Goal: Task Accomplishment & Management: Use online tool/utility

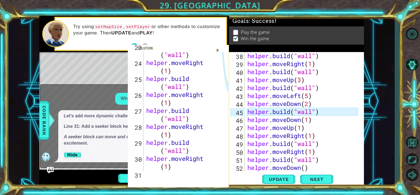
scroll to position [319, 0]
click at [288, 182] on button "Update" at bounding box center [278, 178] width 33 height 13
click at [237, 32] on p at bounding box center [235, 32] width 5 height 5
click at [247, 29] on p "Play the game" at bounding box center [255, 32] width 29 height 6
click at [237, 37] on p at bounding box center [235, 38] width 5 height 5
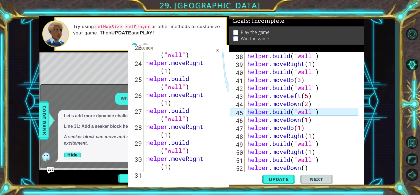
click at [219, 49] on div "×" at bounding box center [217, 49] width 9 height 9
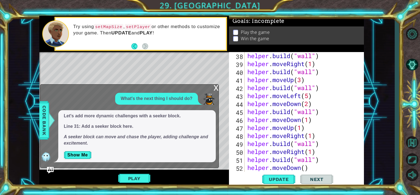
click at [235, 31] on p at bounding box center [235, 32] width 5 height 5
click at [236, 36] on p at bounding box center [235, 38] width 5 height 5
click at [234, 39] on p at bounding box center [235, 38] width 5 height 5
click at [82, 155] on button "Show Me" at bounding box center [78, 154] width 28 height 9
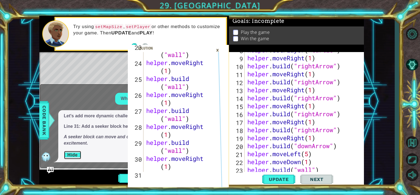
scroll to position [86, 0]
click at [219, 49] on div "×" at bounding box center [217, 49] width 9 height 9
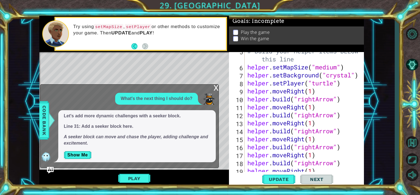
scroll to position [53, 0]
type textarea "helper.setPlayer("turtle")"
click at [341, 82] on div "# Build your Helper items BELOW this line helper . setMapSize ( "medium" ) help…" at bounding box center [303, 118] width 115 height 143
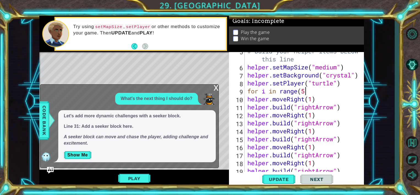
scroll to position [0, 2]
click at [312, 99] on div "# Build your Helper items BELOW this line helper . setMapSize ( "medium" ) help…" at bounding box center [303, 118] width 115 height 143
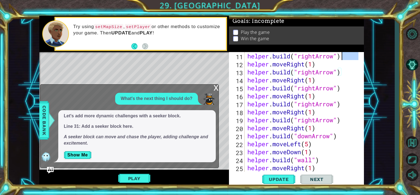
scroll to position [56, 0]
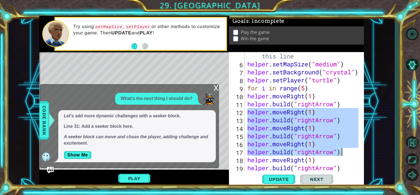
drag, startPoint x: 248, startPoint y: 116, endPoint x: 342, endPoint y: 154, distance: 101.6
click at [342, 154] on div "# Build your Helper items BELOW this line helper . setMapSize ( "medium" ) help…" at bounding box center [303, 115] width 115 height 143
type textarea "helper.moveRight(1) [DOMAIN_NAME]("rightArrow")"
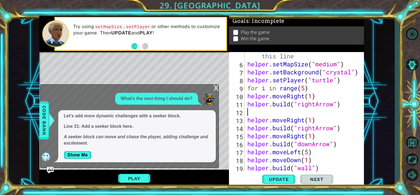
scroll to position [0, 0]
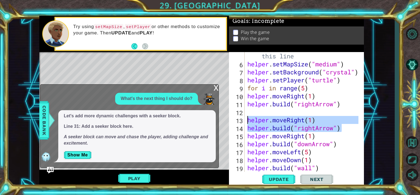
drag, startPoint x: 344, startPoint y: 127, endPoint x: 245, endPoint y: 117, distance: 99.7
click at [245, 117] on div "5 6 7 8 9 10 11 12 13 14 15 16 17 18 19 20 21 # Build your Helper items BELOW t…" at bounding box center [296, 112] width 134 height 120
type textarea "helper.moveRight(1) [DOMAIN_NAME]("rightArrow")"
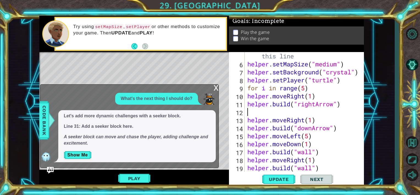
click at [247, 99] on div "# Build your Helper items BELOW this line helper . setMapSize ( "medium" ) help…" at bounding box center [303, 115] width 115 height 143
click at [247, 102] on div "# Build your Helper items BELOW this line helper . setMapSize ( "medium" ) help…" at bounding box center [303, 115] width 115 height 143
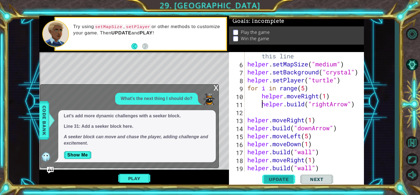
click at [272, 180] on span "Update" at bounding box center [278, 178] width 31 height 5
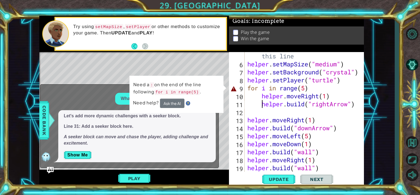
click at [309, 86] on div "# Build your Helper items BELOW this line helper . setMapSize ( "medium" ) help…" at bounding box center [303, 115] width 115 height 143
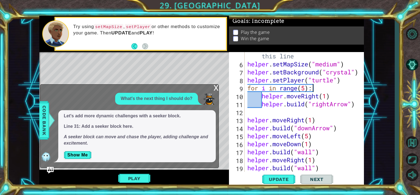
scroll to position [0, 2]
click at [283, 177] on span "Update" at bounding box center [278, 178] width 31 height 5
click at [215, 90] on div "x" at bounding box center [216, 86] width 5 height 5
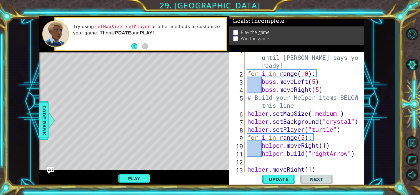
scroll to position [0, 0]
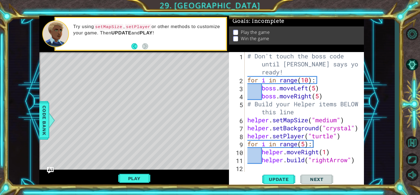
type textarea "# Don't touch the boss code until [PERSON_NAME] says you're ready!"
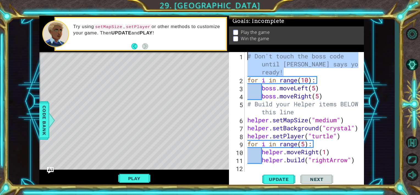
drag, startPoint x: 285, startPoint y: 74, endPoint x: 247, endPoint y: 50, distance: 45.0
click at [247, 50] on div "Goals : Incomplete Play the game Win the game # Don't touch the boss code until…" at bounding box center [296, 101] width 135 height 171
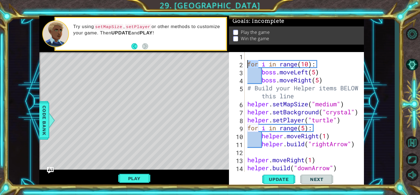
click at [249, 62] on div "for i in range ( 10 ) : boss . moveLeft ( 5 ) boss . moveRight ( 5 ) # Build yo…" at bounding box center [303, 119] width 115 height 135
click at [249, 62] on div "for i in range ( 10 ) : boss . moveLeft ( 5 ) boss . moveRight ( 5 ) # Build yo…" at bounding box center [302, 112] width 112 height 120
click at [248, 64] on div "for i in range ( 10 ) : boss . moveLeft ( 5 ) boss . moveRight ( 5 ) # Build yo…" at bounding box center [303, 119] width 115 height 135
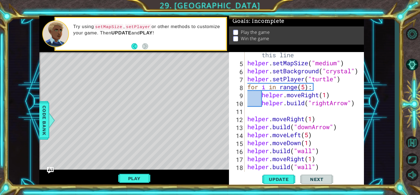
scroll to position [49, 0]
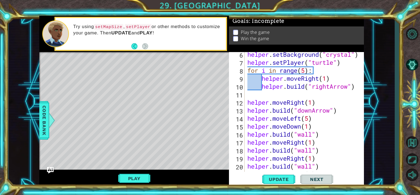
click at [247, 118] on div "helper . setBackground ( "crystal" ) helper . setPlayer ( "turtle" ) for i in r…" at bounding box center [303, 117] width 115 height 135
type textarea "helper.moveLeft(5)"
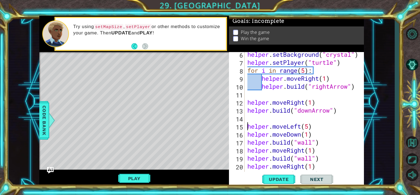
click at [248, 117] on div "helper . setBackground ( "crystal" ) helper . setPlayer ( "turtle" ) for i in r…" at bounding box center [303, 117] width 115 height 135
type textarea "for i in range():"
click at [300, 120] on div "helper . setBackground ( "crystal" ) helper . setPlayer ( "turtle" ) for i in r…" at bounding box center [303, 117] width 115 height 135
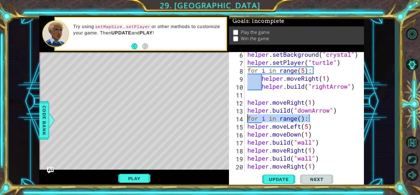
drag, startPoint x: 311, startPoint y: 115, endPoint x: 247, endPoint y: 120, distance: 64.3
click at [247, 120] on div "helper . setBackground ( "crystal" ) helper . setPlayer ( "turtle" ) for i in r…" at bounding box center [303, 117] width 115 height 135
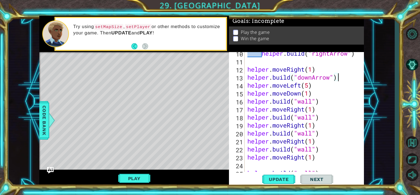
scroll to position [82, 0]
click at [246, 91] on div "helper . build ( "rightArrow" ) helper . moveRight ( 1 ) helper . build ( "down…" at bounding box center [303, 116] width 115 height 135
type textarea "helper.moveDown(1)"
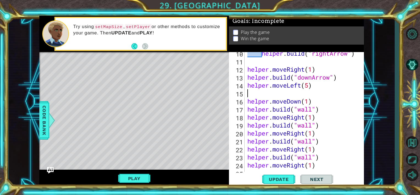
paste textarea "for i in range():"
click at [300, 92] on div "helper . build ( "rightArrow" ) helper . moveRight ( 1 ) helper . build ( "down…" at bounding box center [303, 116] width 115 height 135
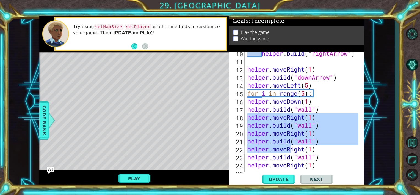
scroll to position [99, 0]
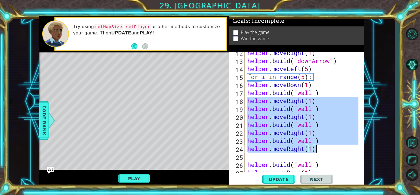
drag, startPoint x: 247, startPoint y: 117, endPoint x: 322, endPoint y: 151, distance: 82.6
click at [322, 152] on div "helper . moveRight ( 1 ) helper . build ( "downArrow" ) helper . moveLeft ( 5 )…" at bounding box center [303, 116] width 115 height 135
type textarea "[DOMAIN_NAME]("wall") helper.moveRight(1)"
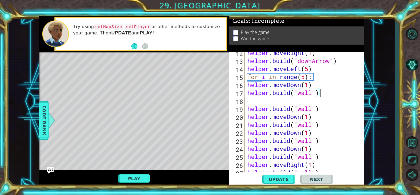
scroll to position [66, 0]
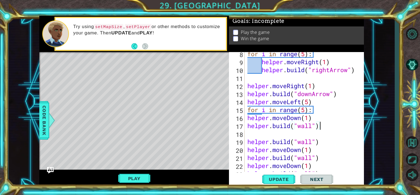
click at [305, 111] on div "for i in range ( 5 ) : helper . moveRight ( 1 ) helper . build ( "rightArrow" )…" at bounding box center [303, 117] width 115 height 135
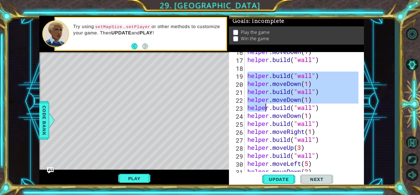
scroll to position [148, 0]
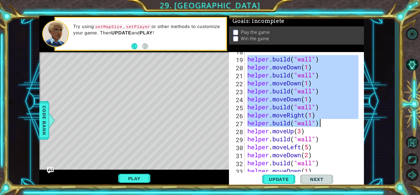
drag, startPoint x: 248, startPoint y: 124, endPoint x: 322, endPoint y: 122, distance: 74.0
click at [322, 122] on div "helper . build ( "wall" ) helper . moveDown ( 1 ) helper . build ( "wall" ) hel…" at bounding box center [303, 114] width 115 height 135
type textarea "helper.moveRight(1) [DOMAIN_NAME]("wall")"
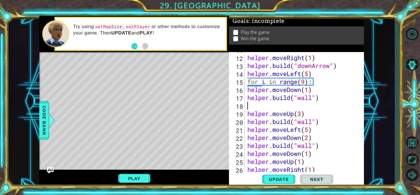
scroll to position [94, 0]
click at [247, 89] on div "helper . moveRight ( 1 ) helper . build ( "downArrow" ) helper . moveLeft ( 5 )…" at bounding box center [303, 113] width 115 height 135
click at [248, 98] on div "helper . moveRight ( 1 ) helper . build ( "downArrow" ) helper . moveLeft ( 5 )…" at bounding box center [303, 113] width 115 height 135
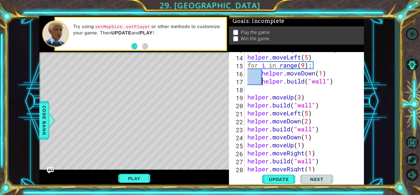
scroll to position [110, 0]
click at [287, 178] on span "Update" at bounding box center [278, 178] width 31 height 5
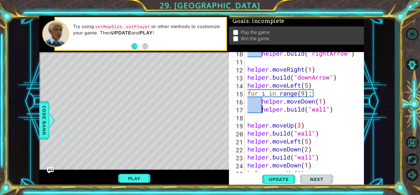
scroll to position [82, 0]
click at [247, 91] on div "helper . build ( "rightArrow" ) helper . moveRight ( 1 ) helper . build ( "down…" at bounding box center [303, 116] width 115 height 135
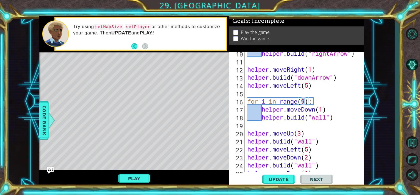
click at [303, 101] on div "helper . build ( "rightArrow" ) helper . moveRight ( 1 ) helper . build ( "down…" at bounding box center [303, 116] width 115 height 135
click at [290, 178] on span "Update" at bounding box center [278, 178] width 31 height 5
click at [278, 177] on span "Update" at bounding box center [278, 178] width 31 height 5
click at [269, 178] on span "Update" at bounding box center [278, 178] width 31 height 5
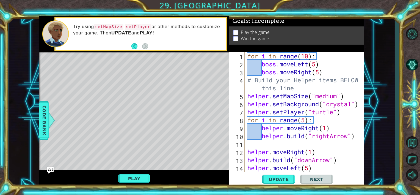
scroll to position [0, 0]
click at [247, 54] on div "for i in range ( 10 ) : boss . moveLeft ( 5 ) boss . moveRight ( 5 ) # Build yo…" at bounding box center [303, 119] width 115 height 135
click at [287, 178] on span "Update" at bounding box center [278, 178] width 31 height 5
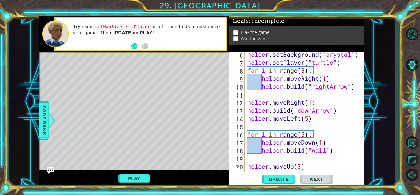
scroll to position [66, 0]
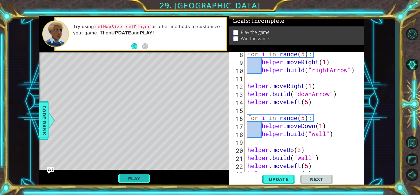
click at [130, 178] on button "Play" at bounding box center [134, 178] width 32 height 10
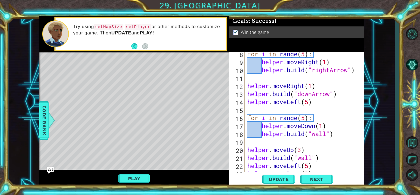
click at [339, 96] on div "for i in range ( 5 ) : helper . moveRight ( 1 ) helper . build ( "rightArrow" )…" at bounding box center [303, 117] width 115 height 135
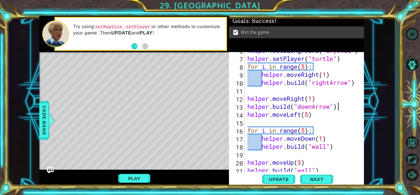
scroll to position [70, 0]
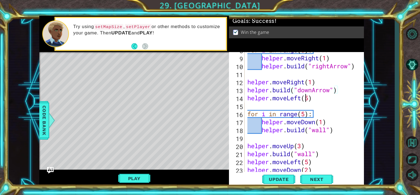
click at [307, 99] on div "for i in range ( 5 ) : helper . moveRight ( 1 ) helper . build ( "rightArrow" )…" at bounding box center [303, 113] width 115 height 135
click at [309, 98] on div "for i in range ( 5 ) : helper . moveRight ( 1 ) helper . build ( "rightArrow" )…" at bounding box center [303, 113] width 115 height 135
click at [306, 116] on div "for i in range ( 5 ) : helper . moveRight ( 1 ) helper . build ( "rightArrow" )…" at bounding box center [303, 113] width 115 height 135
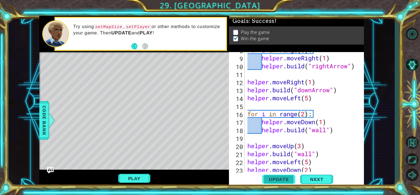
click at [289, 181] on span "Update" at bounding box center [278, 178] width 31 height 5
click at [289, 178] on span "Update" at bounding box center [278, 178] width 31 height 5
click at [285, 177] on span "Update" at bounding box center [278, 178] width 31 height 5
click at [284, 176] on span "Update" at bounding box center [278, 178] width 31 height 5
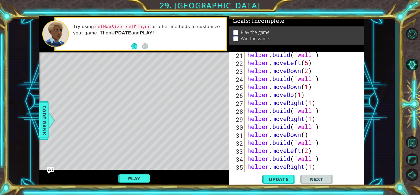
scroll to position [199, 0]
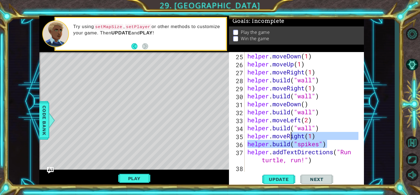
drag, startPoint x: 328, startPoint y: 142, endPoint x: 299, endPoint y: 139, distance: 28.8
click at [292, 140] on div "helper . moveDown ( 1 ) helper . moveUp ( 1 ) helper . moveRight ( 1 ) helper .…" at bounding box center [303, 119] width 115 height 135
click at [315, 134] on div "helper . moveDown ( 1 ) helper . moveUp ( 1 ) helper . moveRight ( 1 ) helper .…" at bounding box center [302, 112] width 112 height 120
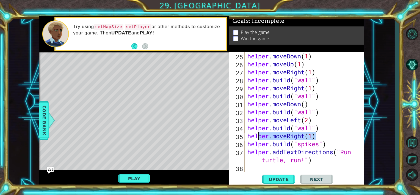
drag, startPoint x: 319, startPoint y: 136, endPoint x: 261, endPoint y: 134, distance: 58.0
click at [261, 134] on div "helper . moveDown ( 1 ) helper . moveUp ( 1 ) helper . moveRight ( 1 ) helper .…" at bounding box center [303, 119] width 115 height 135
click at [325, 130] on div "helper . moveDown ( 1 ) helper . moveUp ( 1 ) helper . moveRight ( 1 ) helper .…" at bounding box center [303, 119] width 115 height 135
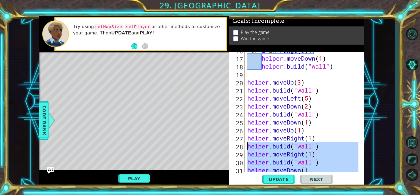
scroll to position [100, 0]
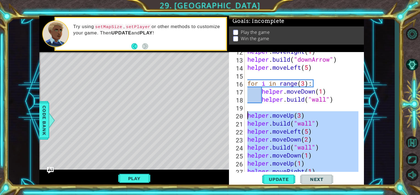
drag, startPoint x: 316, startPoint y: 129, endPoint x: 246, endPoint y: 117, distance: 71.2
click at [246, 117] on div "[DOMAIN_NAME]("wall") 12 13 14 15 16 17 18 19 20 21 22 23 24 25 26 27 28 helper…" at bounding box center [296, 112] width 134 height 120
type textarea "helper.moveUp(3) [DOMAIN_NAME]("wall")"
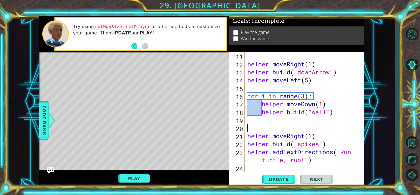
scroll to position [79, 0]
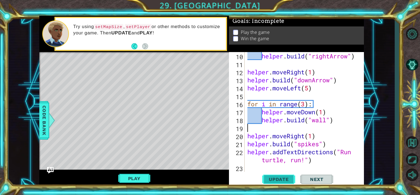
click at [276, 177] on span "Update" at bounding box center [278, 178] width 31 height 5
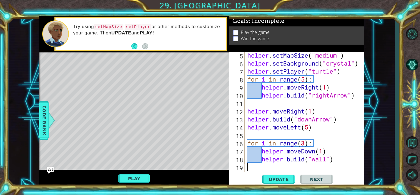
scroll to position [57, 0]
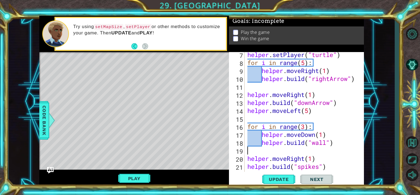
click at [304, 126] on div "helper . setPlayer ( "turtle" ) for i in range ( 5 ) : helper . moveRight ( 1 )…" at bounding box center [303, 122] width 115 height 143
type textarea "for i in range(2):"
click at [290, 177] on span "Update" at bounding box center [278, 178] width 31 height 5
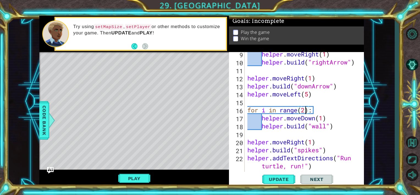
click at [248, 132] on div "helper . moveRight ( 1 ) helper . build ( "rightArrow" ) helper . moveRight ( 1…" at bounding box center [303, 117] width 115 height 135
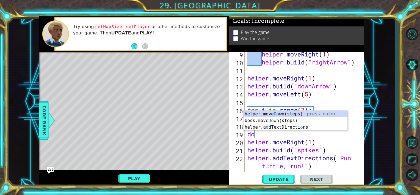
type textarea "do"
click at [274, 114] on div "helper.move Do wn(steps) press enter boss.move Do wn(steps) press enter helper.…" at bounding box center [296, 126] width 104 height 33
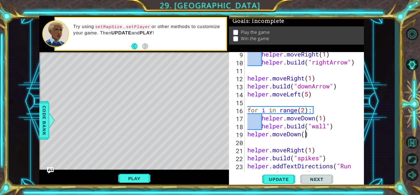
click at [305, 136] on div "helper . moveRight ( 1 ) helper . build ( "rightArrow" ) helper . moveRight ( 1…" at bounding box center [303, 121] width 115 height 143
type textarea "helper.moveDown(2)"
click at [253, 141] on div "helper . moveRight ( 1 ) helper . build ( "rightArrow" ) helper . moveRight ( 1…" at bounding box center [303, 121] width 115 height 143
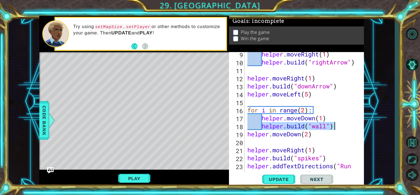
drag, startPoint x: 262, startPoint y: 126, endPoint x: 334, endPoint y: 125, distance: 71.5
click at [334, 125] on div "helper . moveRight ( 1 ) helper . build ( "rightArrow" ) helper . moveRight ( 1…" at bounding box center [303, 121] width 115 height 143
type textarea "[DOMAIN_NAME]("wall")"
click at [255, 141] on div "helper . moveRight ( 1 ) helper . build ( "rightArrow" ) helper . moveRight ( 1…" at bounding box center [303, 121] width 115 height 143
paste textarea "[DOMAIN_NAME]("wall")"
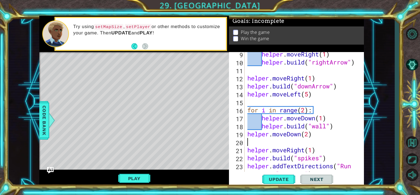
type textarea "[DOMAIN_NAME]("wall")"
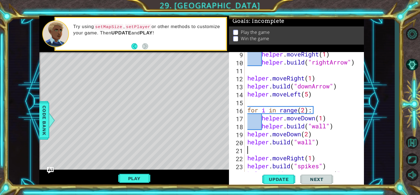
click at [333, 126] on div "helper . moveRight ( 1 ) helper . build ( "rightArrow" ) helper . moveRight ( 1…" at bounding box center [303, 121] width 115 height 143
type textarea "[DOMAIN_NAME]("wall")"
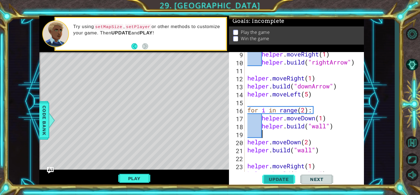
click at [279, 178] on span "Update" at bounding box center [278, 178] width 31 height 5
click at [305, 111] on div "helper . moveRight ( 1 ) helper . build ( "rightArrow" ) helper . moveRight ( 1…" at bounding box center [303, 117] width 115 height 135
click at [327, 109] on div "helper . moveRight ( 1 ) helper . build ( "rightArrow" ) helper . moveRight ( 1…" at bounding box center [303, 117] width 115 height 135
type textarea "for i in range(1):"
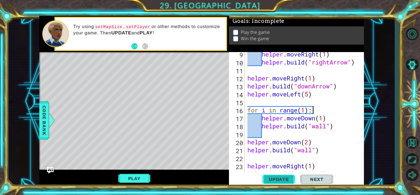
click at [277, 177] on span "Update" at bounding box center [278, 178] width 31 height 5
click at [247, 154] on div "helper . moveRight ( 1 ) helper . build ( "rightArrow" ) helper . moveRight ( 1…" at bounding box center [303, 117] width 115 height 135
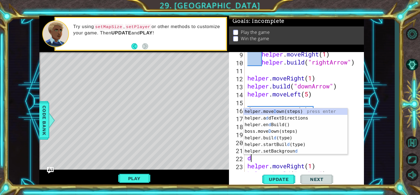
type textarea "do"
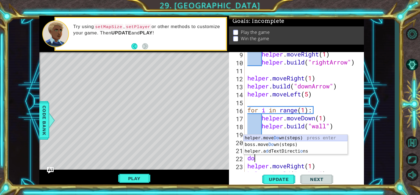
click at [281, 139] on div "helper.move Do wn(steps) press enter boss.move Do wn(steps) press enter helper.…" at bounding box center [296, 150] width 104 height 33
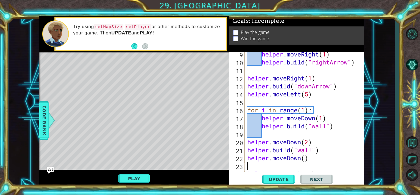
click at [305, 158] on div "helper . moveRight ( 1 ) helper . build ( "rightArrow" ) helper . moveRight ( 1…" at bounding box center [303, 117] width 115 height 135
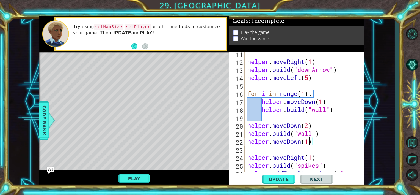
scroll to position [90, 0]
drag, startPoint x: 247, startPoint y: 135, endPoint x: 319, endPoint y: 134, distance: 71.5
click at [319, 134] on div "helper . moveRight ( 1 ) helper . build ( "downArrow" ) helper . moveLeft ( 5 )…" at bounding box center [303, 120] width 115 height 143
click at [314, 143] on div "helper . moveRight ( 1 ) helper . build ( "downArrow" ) helper . moveLeft ( 5 )…" at bounding box center [303, 120] width 115 height 143
type textarea "helper.moveDown(1)"
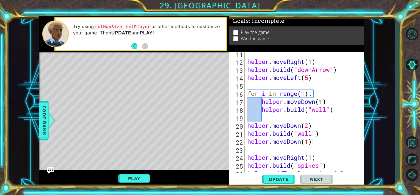
scroll to position [0, 0]
paste textarea "[DOMAIN_NAME]("wall")"
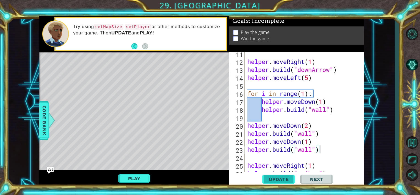
click at [281, 177] on span "Update" at bounding box center [278, 178] width 31 height 5
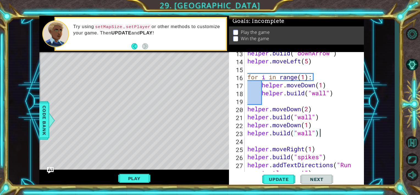
scroll to position [107, 0]
click at [247, 163] on div "helper . build ( "downArrow" ) helper . moveLeft ( 5 ) for i in range ( 1 ) : h…" at bounding box center [303, 120] width 115 height 143
type textarea "helper.addTextDirections("Run turtle, run!")"
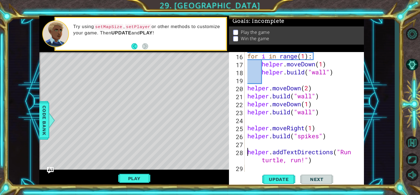
scroll to position [128, 0]
click at [248, 145] on div "for i in range ( 1 ) : helper . moveDown ( 1 ) helper . build ( "wall" ) helper…" at bounding box center [303, 119] width 115 height 135
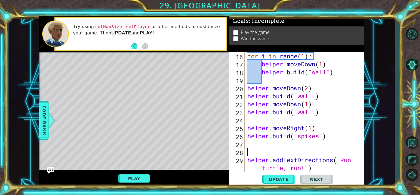
click at [323, 114] on div "for i in range ( 1 ) : helper . moveDown ( 1 ) helper . build ( "wall" ) helper…" at bounding box center [303, 119] width 115 height 135
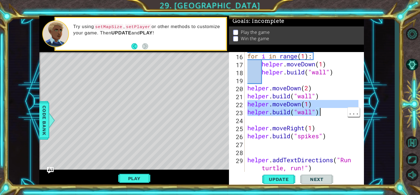
drag, startPoint x: 246, startPoint y: 105, endPoint x: 324, endPoint y: 115, distance: 78.2
click at [323, 115] on div "for i in range ( 1 ) : helper . moveDown ( 1 ) helper . build ( "wall" ) helper…" at bounding box center [303, 119] width 115 height 135
type textarea "helper.moveDown(1) [DOMAIN_NAME]("wall")"
click at [247, 145] on div "for i in range ( 1 ) : helper . moveDown ( 1 ) helper . build ( "wall" ) helper…" at bounding box center [303, 119] width 115 height 135
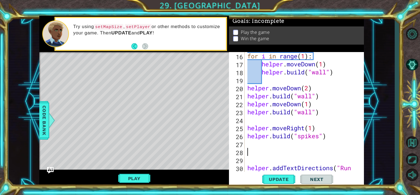
paste textarea "[DOMAIN_NAME]("wall")"
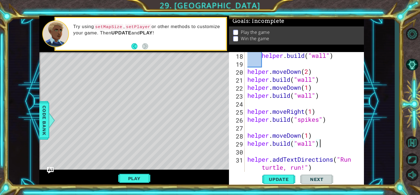
scroll to position [151, 0]
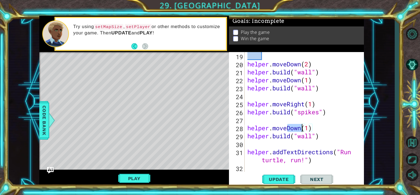
drag, startPoint x: 287, startPoint y: 128, endPoint x: 296, endPoint y: 123, distance: 9.6
click at [301, 128] on div "helper . moveDown ( 2 ) helper . build ( "wall" ) helper . moveDown ( 1 ) helpe…" at bounding box center [303, 119] width 115 height 135
drag, startPoint x: 314, startPoint y: 126, endPoint x: 288, endPoint y: 130, distance: 26.2
click at [288, 130] on div "helper . moveDown ( 2 ) helper . build ( "wall" ) helper . moveDown ( 1 ) helpe…" at bounding box center [303, 119] width 115 height 135
type textarea "helper.move"
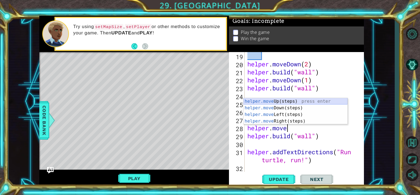
click at [276, 101] on div "helper.move Up(steps) press enter helper.move Down(steps) press enter helper.mo…" at bounding box center [296, 118] width 104 height 40
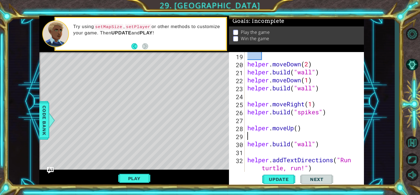
click at [298, 127] on div "helper . moveDown ( 2 ) helper . build ( "wall" ) helper . moveDown ( 1 ) helpe…" at bounding box center [303, 119] width 115 height 135
type textarea "helper.moveUp(1)"
click at [250, 139] on div "helper . moveDown ( 2 ) helper . build ( "wall" ) helper . moveDown ( 1 ) helpe…" at bounding box center [303, 119] width 115 height 135
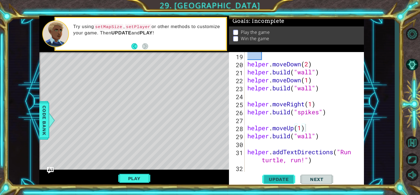
click at [287, 178] on span "Update" at bounding box center [278, 178] width 31 height 5
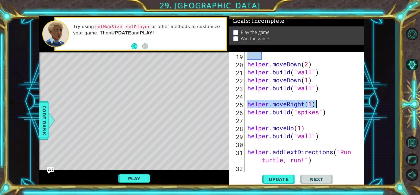
drag, startPoint x: 248, startPoint y: 104, endPoint x: 316, endPoint y: 103, distance: 67.9
click at [316, 103] on div "helper . moveDown ( 2 ) helper . build ( "wall" ) helper . moveDown ( 1 ) helpe…" at bounding box center [303, 119] width 115 height 135
type textarea "helper.moveRight(1)"
click at [252, 146] on div "helper . moveDown ( 2 ) helper . build ( "wall" ) helper . moveDown ( 1 ) helpe…" at bounding box center [303, 119] width 115 height 135
paste textarea "helper.moveRight(1)"
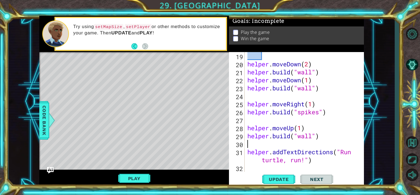
type textarea "helper.moveRight(1)"
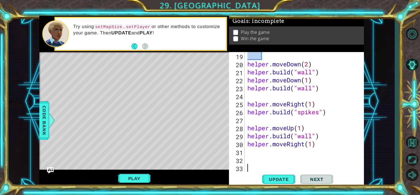
click at [249, 151] on div "helper . moveDown ( 2 ) helper . build ( "wall" ) helper . moveDown ( 1 ) helpe…" at bounding box center [303, 123] width 115 height 143
drag, startPoint x: 248, startPoint y: 135, endPoint x: 319, endPoint y: 136, distance: 70.6
click at [319, 136] on div "helper . moveDown ( 2 ) helper . build ( "wall" ) helper . moveDown ( 1 ) helpe…" at bounding box center [303, 123] width 115 height 143
type textarea "[DOMAIN_NAME]("wall")"
click at [250, 156] on div "helper . moveDown ( 2 ) helper . build ( "wall" ) helper . moveDown ( 1 ) helpe…" at bounding box center [303, 123] width 115 height 143
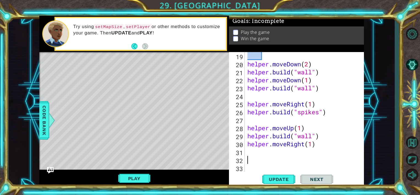
click at [250, 153] on div "helper . moveDown ( 2 ) helper . build ( "wall" ) helper . moveDown ( 1 ) helpe…" at bounding box center [303, 123] width 115 height 143
paste textarea "[DOMAIN_NAME]("wall")"
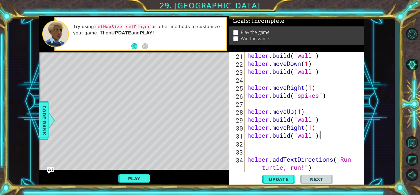
scroll to position [168, 0]
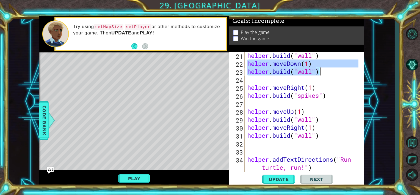
drag, startPoint x: 248, startPoint y: 63, endPoint x: 321, endPoint y: 76, distance: 74.7
click at [321, 76] on div "helper . build ( "wall" ) helper . moveDown ( 1 ) helper . build ( "wall" ) hel…" at bounding box center [303, 118] width 115 height 135
type textarea "[DOMAIN_NAME]("wall")"
click at [252, 145] on div "helper . build ( "wall" ) helper . moveDown ( 1 ) helper . build ( "wall" ) hel…" at bounding box center [303, 118] width 115 height 135
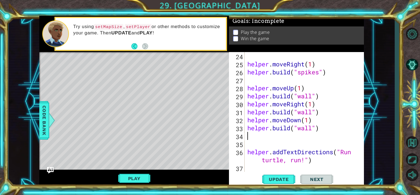
scroll to position [191, 0]
click at [249, 146] on div "helper . moveRight ( 1 ) helper . build ( "spikes" ) helper . moveUp ( 1 ) help…" at bounding box center [303, 119] width 115 height 135
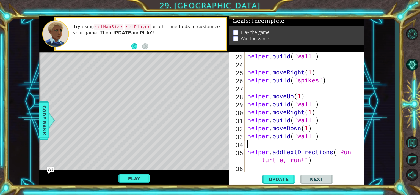
scroll to position [183, 0]
click at [275, 176] on button "Update" at bounding box center [278, 178] width 33 height 13
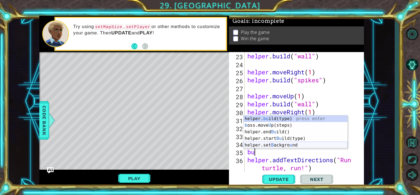
type textarea "b"
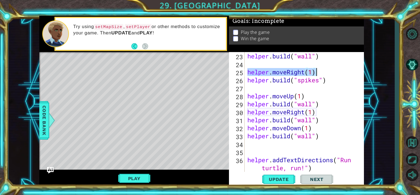
drag, startPoint x: 247, startPoint y: 73, endPoint x: 318, endPoint y: 74, distance: 70.6
click at [318, 74] on div "helper . build ( "wall" ) helper . moveRight ( 1 ) helper . build ( "spikes" ) …" at bounding box center [303, 119] width 115 height 135
type textarea "helper.moveRight(1)"
click at [259, 143] on div "helper . build ( "wall" ) helper . moveRight ( 1 ) helper . build ( "spikes" ) …" at bounding box center [303, 119] width 115 height 135
click at [257, 149] on div "helper . build ( "wall" ) helper . moveRight ( 1 ) helper . build ( "spikes" ) …" at bounding box center [303, 119] width 115 height 135
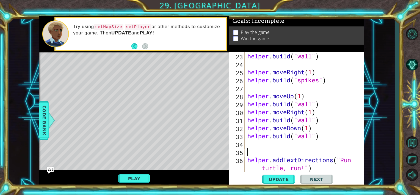
paste textarea "helper.moveRight(1)"
type textarea "helper.moveRight(1)"
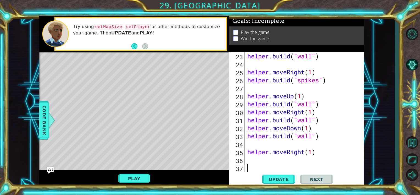
click at [311, 152] on div "helper . build ( "wall" ) helper . moveRight ( 1 ) helper . build ( "spikes" ) …" at bounding box center [303, 123] width 115 height 143
type textarea "helper.moveRight(3)"
click at [252, 163] on div "helper . build ( "wall" ) helper . moveRight ( 1 ) helper . build ( "spikes" ) …" at bounding box center [303, 123] width 115 height 143
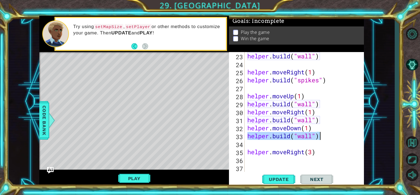
drag, startPoint x: 248, startPoint y: 137, endPoint x: 319, endPoint y: 138, distance: 70.9
click at [319, 138] on div "helper . build ( "wall" ) helper . moveRight ( 1 ) helper . build ( "spikes" ) …" at bounding box center [303, 123] width 115 height 143
type textarea "[DOMAIN_NAME]("wall")"
click at [254, 159] on div "helper . build ( "wall" ) helper . moveRight ( 1 ) helper . build ( "spikes" ) …" at bounding box center [303, 123] width 115 height 143
paste textarea "[DOMAIN_NAME]("wall")"
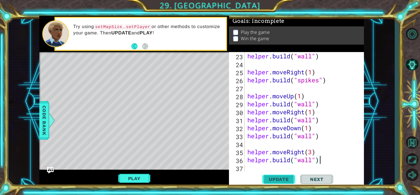
type textarea "[DOMAIN_NAME]("wall")"
click at [280, 181] on span "Update" at bounding box center [278, 178] width 31 height 5
click at [253, 167] on div "helper . build ( "wall" ) helper . moveRight ( 1 ) helper . build ( "spikes" ) …" at bounding box center [303, 123] width 115 height 143
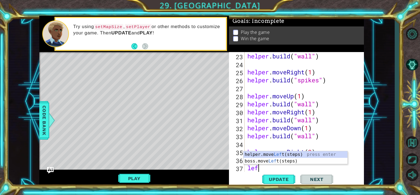
type textarea "left"
click at [274, 154] on div "helper.move Left (steps) press enter boss.move Left (steps) press enter" at bounding box center [296, 164] width 104 height 26
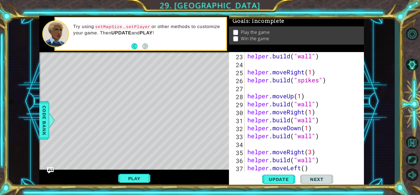
scroll to position [200, 0]
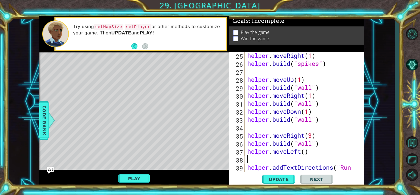
click at [305, 153] on div "helper . moveRight ( 1 ) helper . build ( "spikes" ) helper . moveUp ( 1 ) help…" at bounding box center [303, 122] width 115 height 143
type textarea "helper.moveLeft(1)"
click at [249, 160] on div "helper . moveRight ( 1 ) helper . build ( "spikes" ) helper . moveUp ( 1 ) help…" at bounding box center [303, 122] width 115 height 143
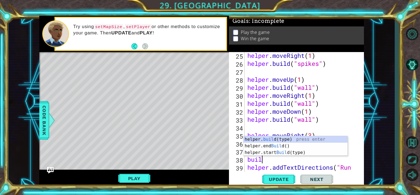
scroll to position [0, 0]
click at [263, 140] on div "helper. build (type) press enter helper.end Build () press enter helper.start B…" at bounding box center [296, 152] width 104 height 33
type textarea "[DOMAIN_NAME]("wall")"
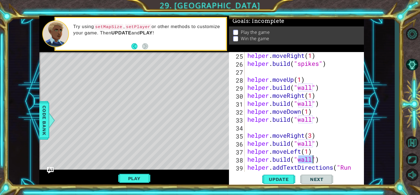
scroll to position [215, 0]
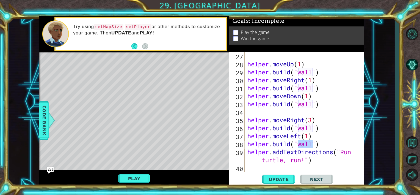
click at [319, 146] on div "helper . moveUp ( 1 ) helper . build ( "wall" ) helper . moveRight ( 1 ) helper…" at bounding box center [303, 119] width 115 height 135
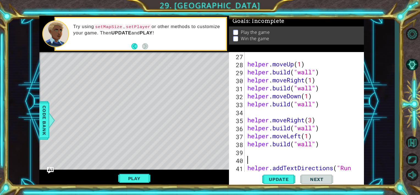
click at [258, 151] on div "helper . moveUp ( 1 ) helper . build ( "wall" ) helper . moveRight ( 1 ) helper…" at bounding box center [303, 123] width 115 height 143
click at [267, 176] on button "Update" at bounding box center [278, 178] width 33 height 13
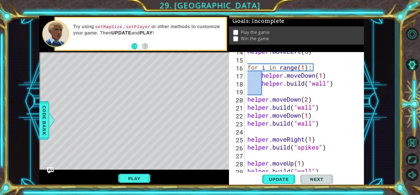
scroll to position [100, 0]
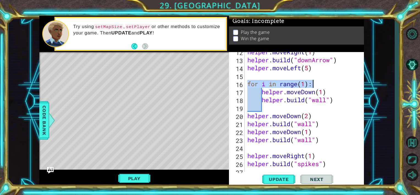
drag, startPoint x: 248, startPoint y: 84, endPoint x: 314, endPoint y: 86, distance: 65.4
click at [314, 86] on div "helper . moveRight ( 1 ) helper . build ( "downArrow" ) helper . moveLeft ( 5 )…" at bounding box center [303, 115] width 115 height 135
type textarea "for i in range(1):"
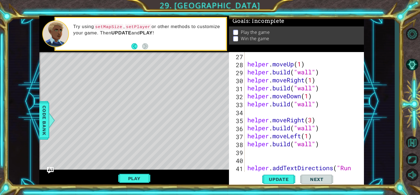
scroll to position [231, 0]
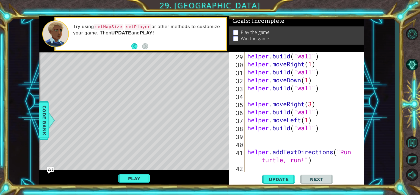
click at [251, 136] on div "helper . build ( "wall" ) helper . moveRight ( 1 ) helper . build ( "wall" ) he…" at bounding box center [303, 119] width 115 height 135
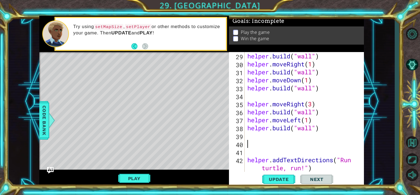
paste textarea "for i in range(1):"
type textarea "for i in range(1):"
click at [248, 154] on div "helper . build ( "wall" ) helper . moveRight ( 1 ) helper . build ( "wall" ) he…" at bounding box center [303, 119] width 115 height 135
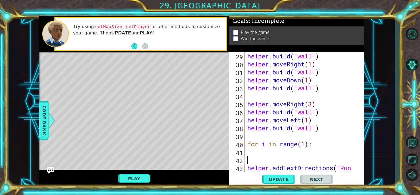
click at [253, 151] on div "helper . build ( "wall" ) helper . moveRight ( 1 ) helper . build ( "wall" ) he…" at bounding box center [303, 123] width 115 height 143
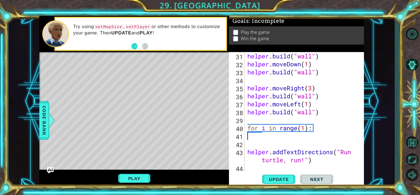
scroll to position [247, 0]
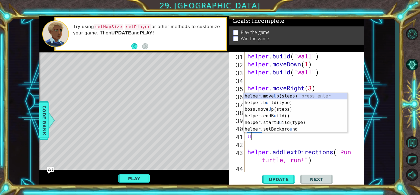
type textarea "up"
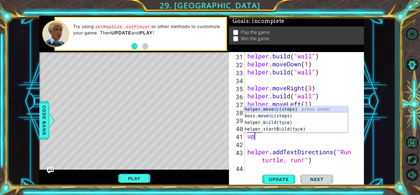
click at [263, 111] on div "helper.move Up (steps) press enter boss.move Up (steps) press enter helper.b u …" at bounding box center [296, 126] width 104 height 40
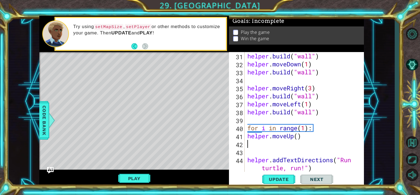
click at [299, 136] on div "helper . build ( "wall" ) helper . moveDown ( 1 ) helper . build ( "wall" ) hel…" at bounding box center [303, 119] width 115 height 135
type textarea "helper.moveUp(1)"
click at [310, 134] on div "helper . build ( "wall" ) helper . moveDown ( 1 ) helper . build ( "wall" ) hel…" at bounding box center [303, 119] width 115 height 135
click at [247, 143] on div "helper . build ( "wall" ) helper . moveDown ( 1 ) helper . build ( "wall" ) hel…" at bounding box center [303, 119] width 115 height 135
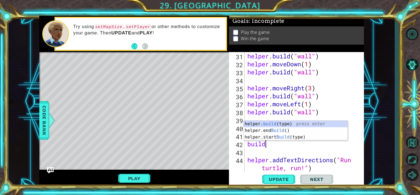
scroll to position [0, 0]
click at [272, 124] on div "helper. build (type) press enter helper.end Build () press enter helper.start B…" at bounding box center [296, 136] width 104 height 33
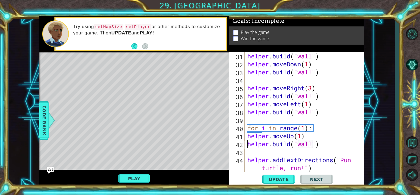
click at [248, 148] on div "helper . build ( "wall" ) helper . moveDown ( 1 ) helper . build ( "wall" ) hel…" at bounding box center [303, 119] width 115 height 135
click at [249, 137] on div "helper . build ( "wall" ) helper . moveDown ( 1 ) helper . build ( "wall" ) hel…" at bounding box center [303, 119] width 115 height 135
click at [248, 144] on div "helper . build ( "wall" ) helper . moveDown ( 1 ) helper . build ( "wall" ) hel…" at bounding box center [303, 119] width 115 height 135
click at [304, 129] on div "helper . build ( "wall" ) helper . moveDown ( 1 ) helper . build ( "wall" ) hel…" at bounding box center [303, 119] width 115 height 135
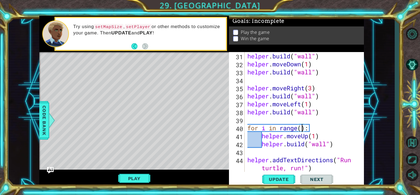
type textarea "for i in range(3):"
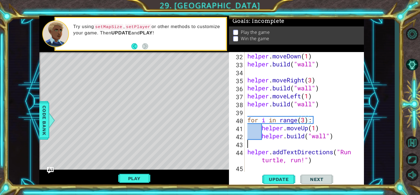
click at [252, 148] on div "helper . moveDown ( 1 ) helper . build ( "wall" ) helper . moveRight ( 3 ) help…" at bounding box center [303, 119] width 115 height 135
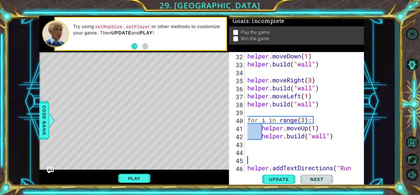
click at [247, 153] on div "helper . moveDown ( 1 ) helper . build ( "wall" ) helper . moveRight ( 3 ) help…" at bounding box center [303, 123] width 115 height 143
drag, startPoint x: 248, startPoint y: 120, endPoint x: 312, endPoint y: 122, distance: 64.1
click at [312, 122] on div "helper . moveDown ( 1 ) helper . build ( "wall" ) helper . moveRight ( 3 ) help…" at bounding box center [303, 123] width 115 height 143
type textarea "for i in range(3):"
click at [248, 154] on div "helper . moveDown ( 1 ) helper . build ( "wall" ) helper . moveRight ( 3 ) help…" at bounding box center [303, 123] width 115 height 143
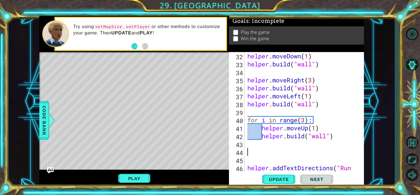
paste textarea "for i in range(3):"
type textarea "for i in range(3):"
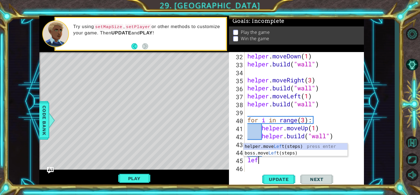
type textarea "left"
click at [272, 146] on div "helper.move Left (steps) press enter boss.move Left (steps) press enter" at bounding box center [296, 156] width 104 height 26
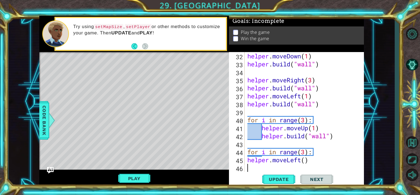
click at [304, 161] on div "helper . moveDown ( 1 ) helper . build ( "wall" ) helper . moveRight ( 3 ) help…" at bounding box center [303, 119] width 115 height 135
drag, startPoint x: 262, startPoint y: 137, endPoint x: 331, endPoint y: 138, distance: 68.7
click at [333, 138] on div "helper . moveDown ( 1 ) helper . build ( "wall" ) helper . moveRight ( 3 ) help…" at bounding box center [303, 119] width 115 height 135
type textarea "[DOMAIN_NAME]("wall")"
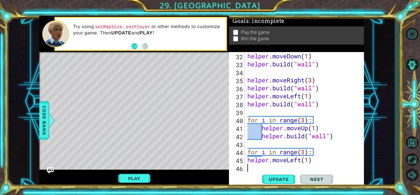
click at [258, 168] on div "helper . moveDown ( 1 ) helper . build ( "wall" ) helper . moveRight ( 3 ) help…" at bounding box center [303, 119] width 115 height 135
paste textarea "[DOMAIN_NAME]("wall""
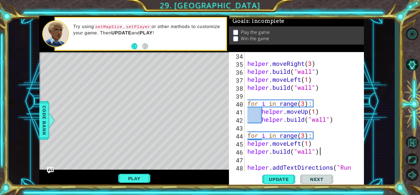
scroll to position [0, 3]
click at [247, 153] on div "helper . moveRight ( 3 ) helper . build ( "wall" ) helper . moveLeft ( 1 ) help…" at bounding box center [303, 122] width 115 height 143
click at [246, 144] on div "helper . moveRight ( 3 ) helper . build ( "wall" ) helper . moveLeft ( 1 ) help…" at bounding box center [303, 122] width 115 height 143
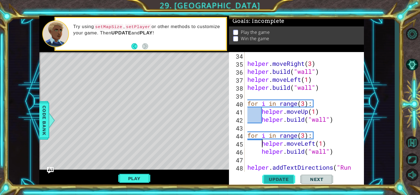
click at [273, 176] on span "Update" at bounding box center [278, 178] width 31 height 5
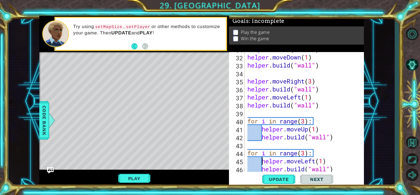
scroll to position [287, 0]
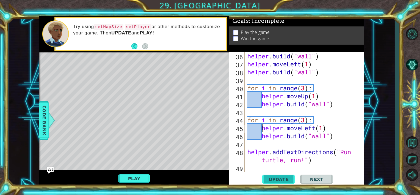
click at [289, 176] on button "Update" at bounding box center [278, 178] width 33 height 13
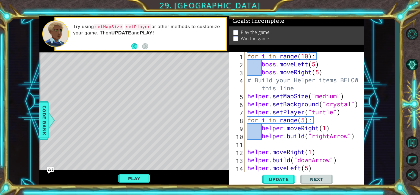
scroll to position [0, 0]
click at [248, 59] on div "for i in range ( 10 ) : boss . moveLeft ( 5 ) boss . moveRight ( 5 ) # Build yo…" at bounding box center [303, 119] width 115 height 135
type textarea "for i in range(10):"
click at [287, 175] on button "Update" at bounding box center [278, 178] width 33 height 13
click at [133, 177] on button "Play" at bounding box center [134, 178] width 32 height 10
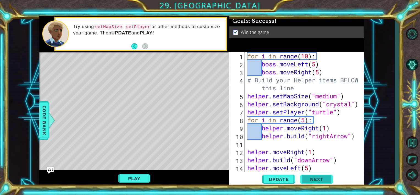
click at [315, 176] on span "Next" at bounding box center [317, 178] width 24 height 5
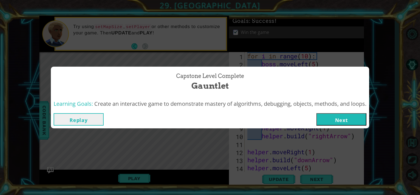
click at [337, 120] on button "Next" at bounding box center [341, 119] width 50 height 12
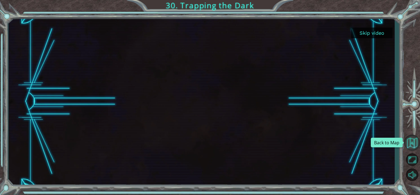
click at [410, 143] on button "Back to Map" at bounding box center [412, 142] width 16 height 16
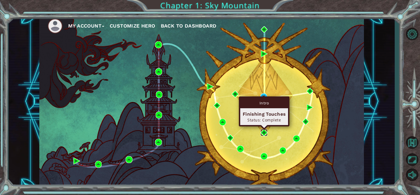
click at [263, 130] on img at bounding box center [264, 132] width 7 height 7
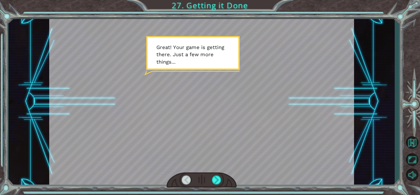
click at [204, 62] on div at bounding box center [201, 101] width 305 height 171
click at [200, 90] on div at bounding box center [201, 101] width 305 height 171
drag, startPoint x: 197, startPoint y: 108, endPoint x: 196, endPoint y: 105, distance: 3.1
click at [197, 107] on div at bounding box center [201, 101] width 305 height 171
drag, startPoint x: 215, startPoint y: 176, endPoint x: 215, endPoint y: 181, distance: 5.3
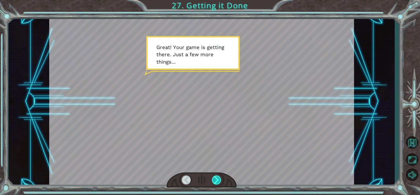
click at [215, 181] on div at bounding box center [217, 179] width 10 height 9
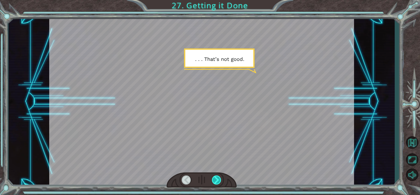
click at [215, 177] on div at bounding box center [217, 179] width 10 height 9
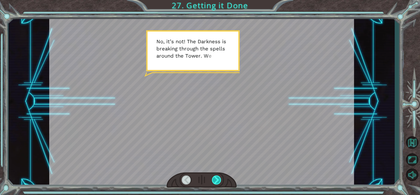
click at [214, 176] on div at bounding box center [217, 179] width 10 height 9
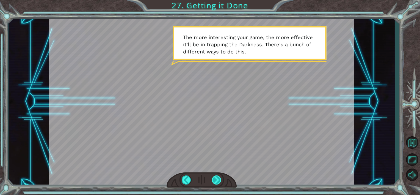
click at [214, 176] on div at bounding box center [217, 179] width 10 height 9
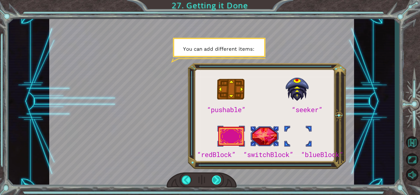
click at [214, 176] on div at bounding box center [217, 179] width 10 height 9
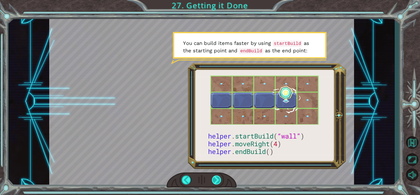
click at [214, 176] on div at bounding box center [217, 179] width 10 height 9
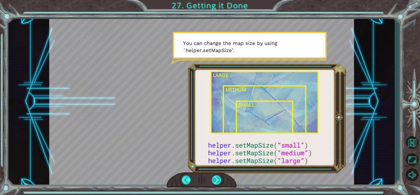
click at [214, 176] on div at bounding box center [217, 179] width 10 height 9
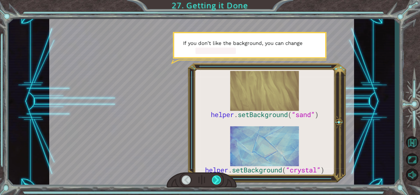
click at [214, 176] on div at bounding box center [217, 179] width 10 height 9
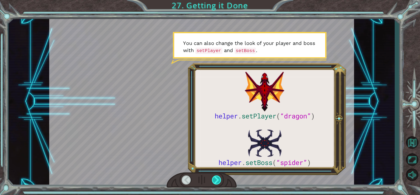
click at [214, 176] on div at bounding box center [217, 179] width 10 height 9
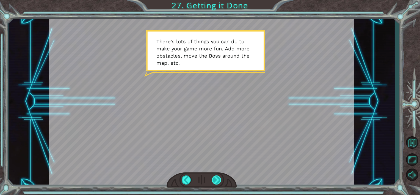
click at [214, 176] on div at bounding box center [217, 179] width 10 height 9
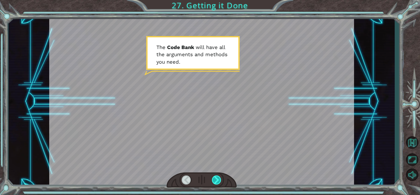
click at [214, 176] on div at bounding box center [217, 179] width 10 height 9
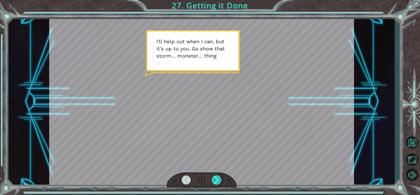
click at [214, 176] on div at bounding box center [217, 179] width 10 height 9
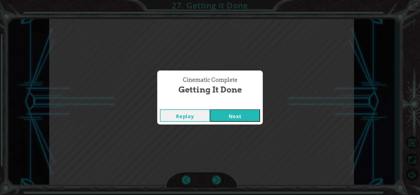
click at [213, 113] on button "Next" at bounding box center [235, 115] width 50 height 12
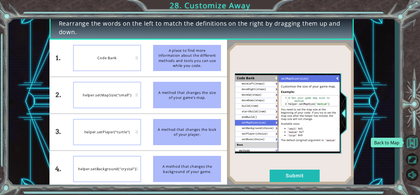
click at [408, 141] on button "Back to Map" at bounding box center [412, 142] width 16 height 16
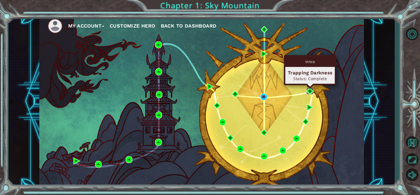
click at [310, 88] on img at bounding box center [309, 91] width 7 height 7
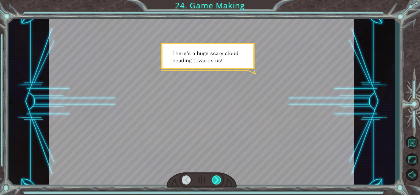
click at [215, 180] on div at bounding box center [217, 179] width 10 height 9
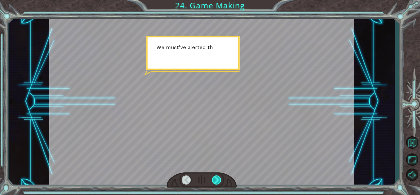
click at [214, 180] on div at bounding box center [217, 179] width 10 height 9
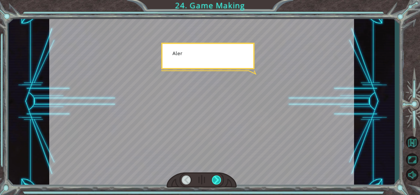
click at [214, 179] on div at bounding box center [217, 179] width 10 height 9
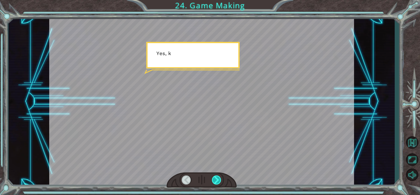
click at [214, 179] on div at bounding box center [217, 179] width 10 height 9
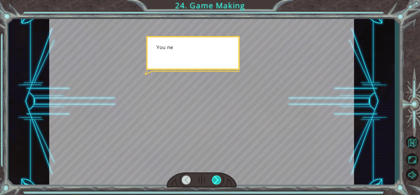
click at [214, 178] on div at bounding box center [217, 179] width 10 height 9
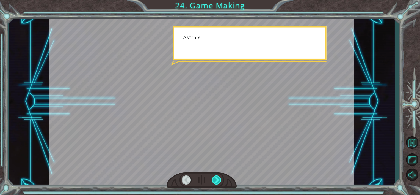
click at [214, 178] on div at bounding box center [217, 179] width 10 height 9
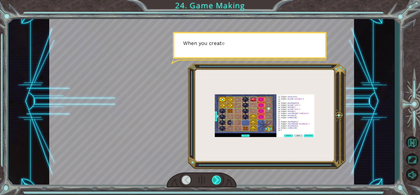
click at [214, 177] on div at bounding box center [217, 179] width 10 height 9
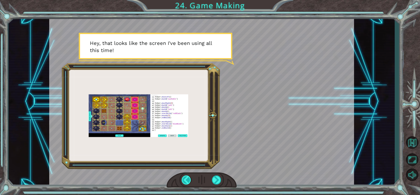
click at [186, 181] on div at bounding box center [187, 179] width 10 height 9
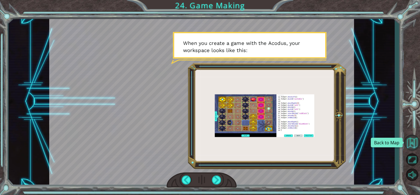
click at [416, 138] on button "Back to Map" at bounding box center [412, 142] width 16 height 16
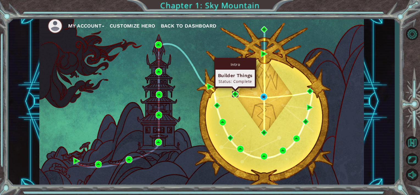
click at [234, 93] on img at bounding box center [235, 93] width 7 height 7
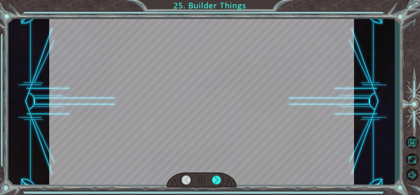
click at [224, 112] on div at bounding box center [201, 101] width 305 height 171
click at [214, 179] on div at bounding box center [217, 179] width 10 height 9
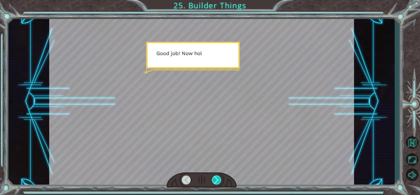
click at [214, 178] on div at bounding box center [217, 179] width 10 height 9
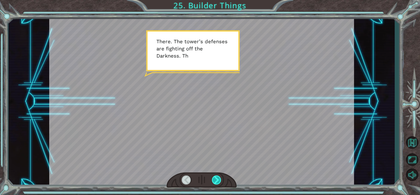
click at [214, 176] on div at bounding box center [217, 179] width 10 height 9
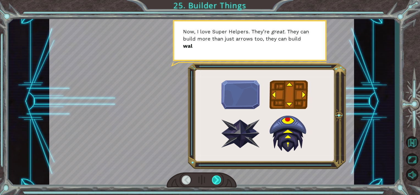
click at [214, 176] on div at bounding box center [217, 179] width 10 height 9
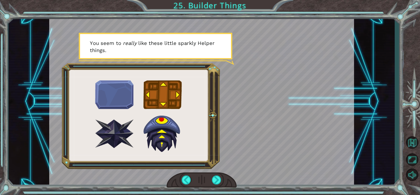
click at [211, 178] on div at bounding box center [202, 179] width 70 height 15
click at [215, 180] on div at bounding box center [217, 179] width 10 height 9
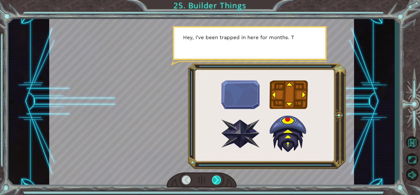
click at [215, 179] on div at bounding box center [217, 179] width 10 height 9
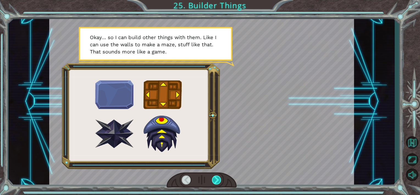
click at [216, 176] on div at bounding box center [217, 179] width 10 height 9
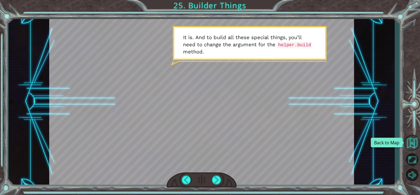
click at [412, 143] on button "Back to Map" at bounding box center [412, 142] width 16 height 16
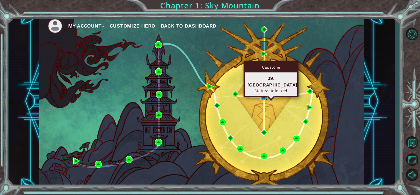
click at [264, 95] on img at bounding box center [263, 96] width 7 height 7
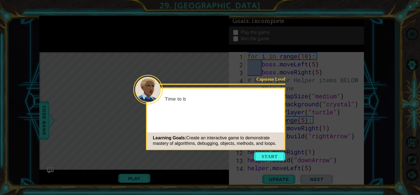
scroll to position [287, 0]
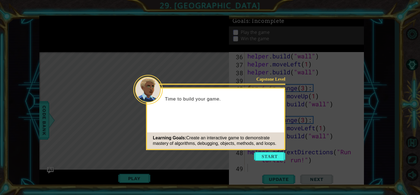
click at [261, 154] on button "Start" at bounding box center [269, 156] width 31 height 9
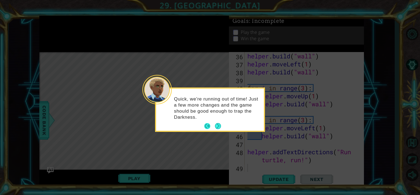
click at [208, 123] on button "Back" at bounding box center [209, 126] width 11 height 6
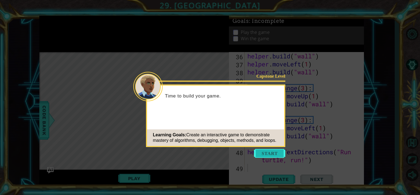
click at [267, 151] on button "Start" at bounding box center [269, 153] width 31 height 9
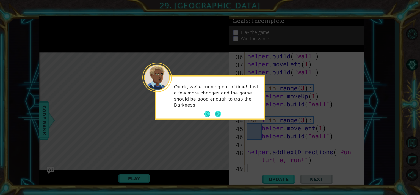
click at [218, 112] on button "Next" at bounding box center [218, 114] width 6 height 6
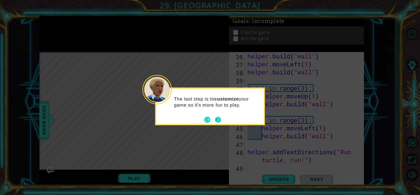
click at [217, 118] on button "Next" at bounding box center [218, 119] width 6 height 6
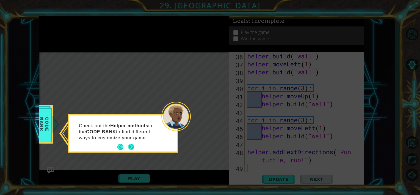
click at [132, 145] on button "Next" at bounding box center [131, 147] width 6 height 6
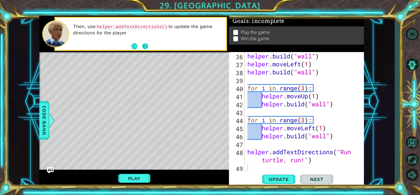
click at [146, 43] on footer at bounding box center [139, 46] width 17 height 8
click at [146, 46] on button "Next" at bounding box center [145, 46] width 6 height 6
click at [272, 179] on span "Update" at bounding box center [278, 178] width 31 height 5
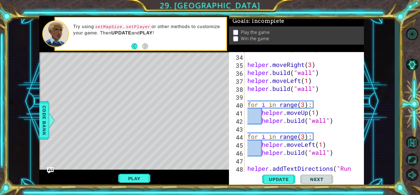
scroll to position [270, 0]
click at [310, 122] on div "helper . build ( "wall" ) helper . moveRight ( 3 ) helper . build ( "wall" ) he…" at bounding box center [303, 116] width 115 height 143
type textarea "[DOMAIN_NAME]("wall")"
click at [303, 121] on div "helper . build ( "wall" ) helper . moveRight ( 3 ) helper . build ( "wall" ) he…" at bounding box center [303, 116] width 115 height 143
click at [329, 119] on div "helper . build ( "wall" ) helper . moveRight ( 3 ) helper . build ( "wall" ) he…" at bounding box center [303, 116] width 115 height 143
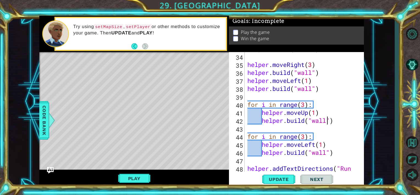
click at [336, 120] on div "helper . build ( "wall" ) helper . moveRight ( 3 ) helper . build ( "wall" ) he…" at bounding box center [303, 116] width 115 height 143
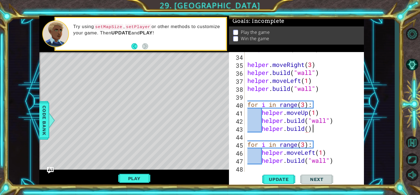
scroll to position [0, 2]
type textarea "helper.build()"
click at [276, 178] on span "Update" at bounding box center [278, 178] width 31 height 5
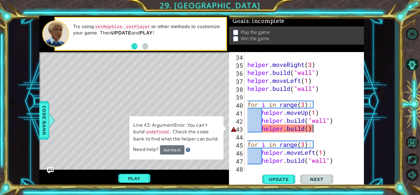
click at [187, 150] on img at bounding box center [188, 149] width 4 height 4
click at [151, 147] on span "Need help?" at bounding box center [146, 149] width 27 height 6
click at [51, 169] on img "Ask AI" at bounding box center [50, 169] width 7 height 7
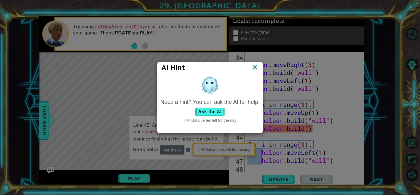
click at [254, 67] on img at bounding box center [254, 67] width 7 height 8
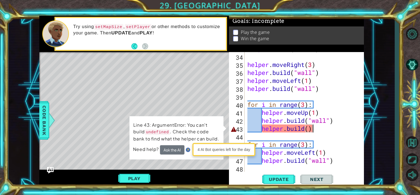
click at [308, 129] on div "helper . build ( "wall" ) helper . moveRight ( 3 ) helper . build ( "wall" ) he…" at bounding box center [303, 112] width 115 height 135
click at [48, 122] on div at bounding box center [51, 120] width 7 height 16
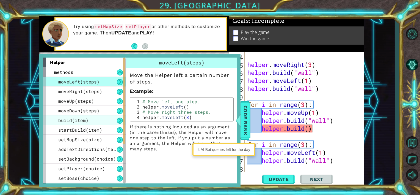
click at [81, 119] on span "build(item)" at bounding box center [73, 120] width 30 height 6
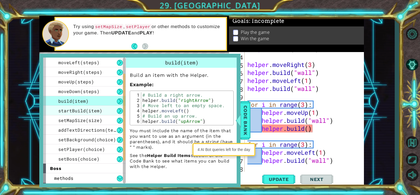
scroll to position [27, 0]
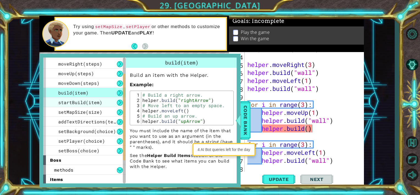
click at [91, 101] on span "startBuild(item)" at bounding box center [80, 102] width 44 height 6
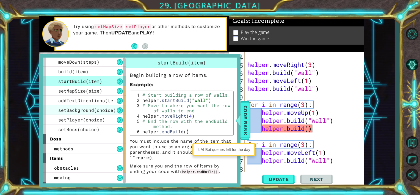
scroll to position [67, 0]
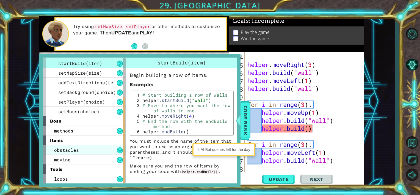
click at [89, 152] on div "obstacles" at bounding box center [84, 150] width 82 height 10
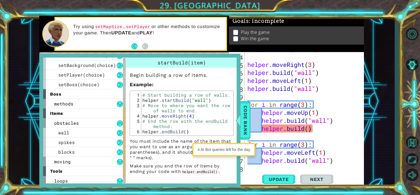
scroll to position [95, 0]
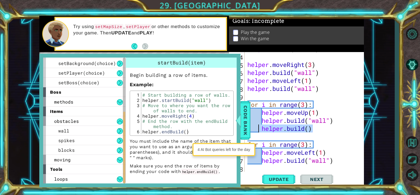
drag, startPoint x: 314, startPoint y: 129, endPoint x: 259, endPoint y: 129, distance: 55.0
click at [259, 129] on div "helper . build ( "wall" ) helper . moveRight ( 3 ) helper . build ( "wall" ) he…" at bounding box center [303, 112] width 115 height 135
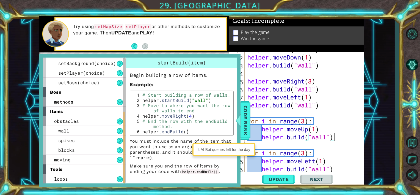
scroll to position [254, 0]
drag, startPoint x: 314, startPoint y: 137, endPoint x: 326, endPoint y: 140, distance: 12.1
click at [326, 140] on div "helper . build ( "wall" ) helper . moveDown ( 1 ) helper . build ( "wall" ) hel…" at bounding box center [303, 112] width 115 height 135
click at [238, 120] on div at bounding box center [238, 120] width 7 height 16
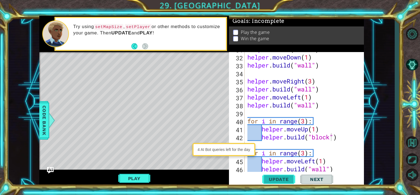
click at [279, 176] on button "Update" at bounding box center [278, 178] width 33 height 13
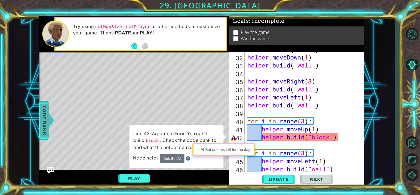
click at [43, 119] on span "Code Bank" at bounding box center [44, 120] width 9 height 34
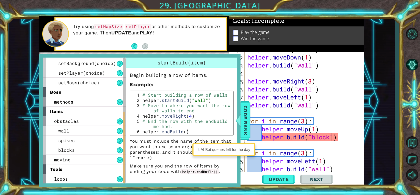
click at [333, 138] on div "helper . build ( "wall" ) helper . moveDown ( 1 ) helper . build ( "wall" ) hel…" at bounding box center [303, 112] width 115 height 135
click at [330, 136] on div "helper . build ( "wall" ) helper . moveDown ( 1 ) helper . build ( "wall" ) hel…" at bounding box center [303, 112] width 115 height 135
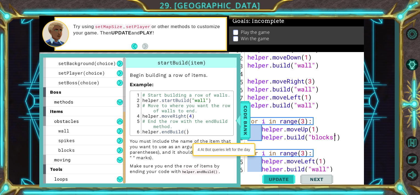
click at [287, 181] on span "Update" at bounding box center [278, 178] width 31 height 5
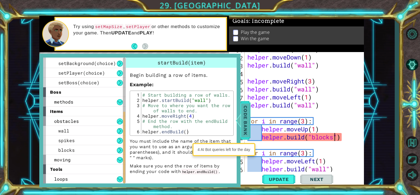
click at [241, 119] on div at bounding box center [238, 120] width 7 height 16
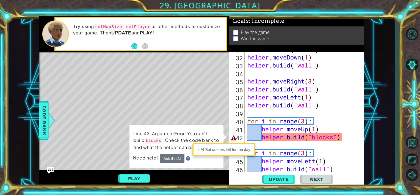
click at [202, 117] on div "Level Map" at bounding box center [166, 133] width 254 height 162
click at [46, 115] on span "Code Bank" at bounding box center [44, 120] width 9 height 34
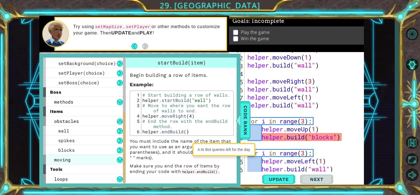
click at [61, 157] on span "moving" at bounding box center [62, 159] width 16 height 6
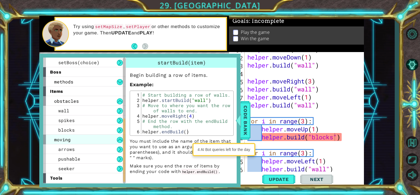
scroll to position [123, 0]
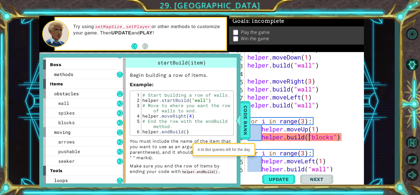
click at [310, 138] on div "helper . build ( "wall" ) helper . moveDown ( 1 ) helper . build ( "wall" ) hel…" at bounding box center [303, 112] width 115 height 135
drag, startPoint x: 313, startPoint y: 139, endPoint x: 333, endPoint y: 139, distance: 19.8
click at [333, 139] on div "helper . build ( "wall" ) helper . moveDown ( 1 ) helper . build ( "wall" ) hel…" at bounding box center [303, 112] width 115 height 135
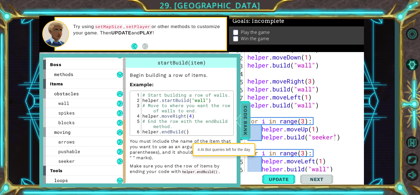
click at [241, 115] on div at bounding box center [238, 120] width 7 height 16
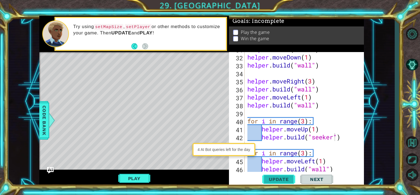
click at [285, 176] on span "Update" at bounding box center [278, 178] width 31 height 5
drag, startPoint x: 313, startPoint y: 137, endPoint x: 333, endPoint y: 136, distance: 19.6
click at [333, 136] on div "helper . build ( "wall" ) helper . moveDown ( 1 ) helper . build ( "wall" ) hel…" at bounding box center [303, 112] width 115 height 135
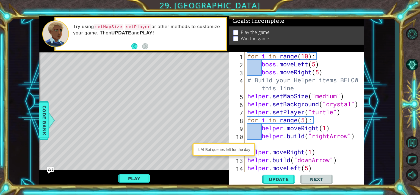
scroll to position [0, 0]
drag, startPoint x: 317, startPoint y: 94, endPoint x: 338, endPoint y: 98, distance: 21.8
click at [338, 98] on div "for i in range ( 10 ) : boss . moveLeft ( 5 ) boss . moveRight ( 5 ) # Build yo…" at bounding box center [303, 119] width 115 height 135
type textarea "helper.setMapSize("large")"
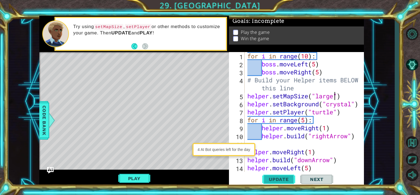
click at [290, 178] on span "Update" at bounding box center [278, 178] width 31 height 5
click at [275, 176] on button "Update" at bounding box center [278, 178] width 33 height 13
click at [134, 178] on button "Play" at bounding box center [134, 178] width 32 height 10
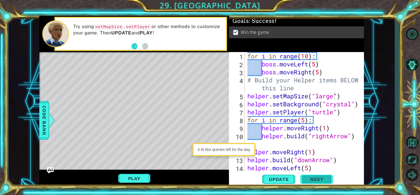
click at [310, 178] on span "Next" at bounding box center [317, 178] width 24 height 5
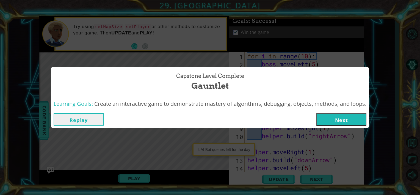
click at [337, 117] on button "Next" at bounding box center [341, 119] width 50 height 12
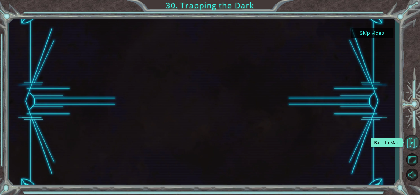
click at [408, 143] on button "Back to Map" at bounding box center [412, 142] width 16 height 16
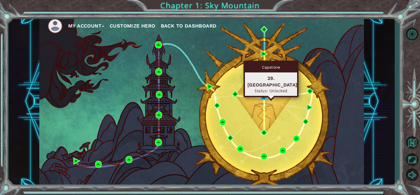
click at [262, 96] on img at bounding box center [263, 96] width 7 height 7
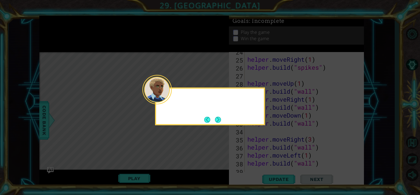
scroll to position [287, 0]
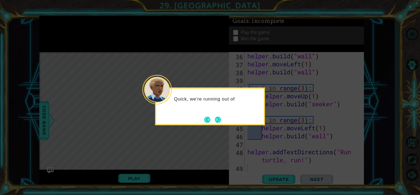
click at [217, 152] on icon at bounding box center [210, 97] width 420 height 195
click at [217, 120] on button "Next" at bounding box center [218, 119] width 6 height 6
click at [218, 118] on button "Next" at bounding box center [218, 119] width 6 height 6
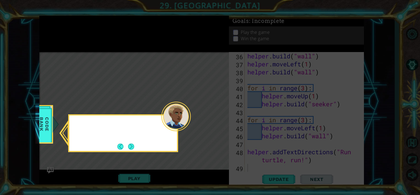
click at [218, 118] on icon at bounding box center [210, 97] width 420 height 195
click at [130, 143] on button "Next" at bounding box center [131, 146] width 6 height 6
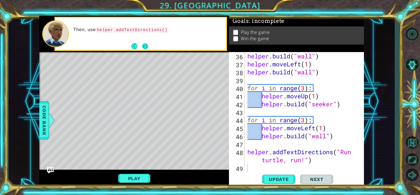
click at [146, 46] on button "Next" at bounding box center [145, 46] width 6 height 6
click at [146, 45] on button "Next" at bounding box center [145, 46] width 6 height 6
click at [297, 152] on div "helper . build ( "wall" ) helper . moveLeft ( 1 ) helper . build ( "wall" ) for…" at bounding box center [303, 119] width 115 height 135
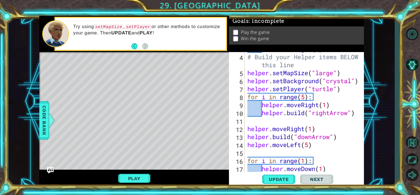
scroll to position [0, 0]
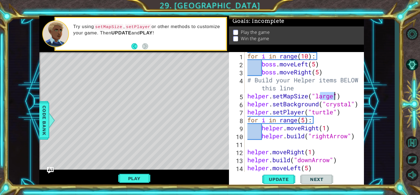
drag, startPoint x: 318, startPoint y: 95, endPoint x: 334, endPoint y: 97, distance: 15.5
click at [334, 97] on div "for i in range ( 10 ) : boss . moveLeft ( 5 ) boss . moveRight ( 5 ) # Build yo…" at bounding box center [303, 119] width 115 height 135
click at [275, 178] on span "Update" at bounding box center [278, 178] width 31 height 5
click at [273, 177] on button "Update" at bounding box center [278, 178] width 33 height 13
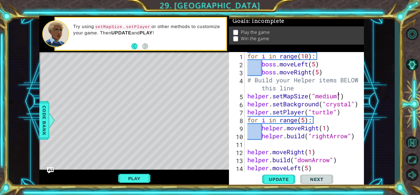
click at [134, 178] on button "Play" at bounding box center [134, 178] width 32 height 10
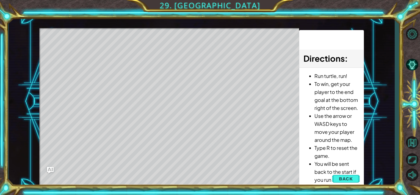
click at [339, 177] on button "Back" at bounding box center [346, 178] width 28 height 11
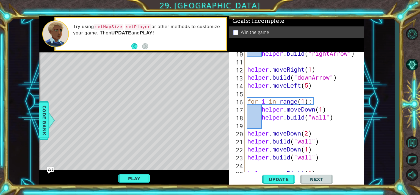
scroll to position [82, 0]
click at [273, 179] on span "Update" at bounding box center [278, 178] width 31 height 5
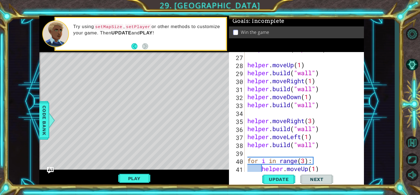
scroll to position [247, 0]
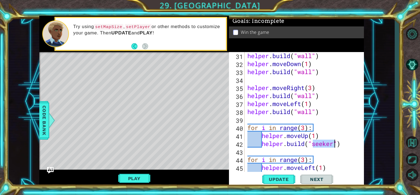
drag, startPoint x: 312, startPoint y: 144, endPoint x: 333, endPoint y: 142, distance: 21.0
click at [333, 142] on div "helper . build ( "wall" ) helper . moveDown ( 1 ) helper . build ( "wall" ) hel…" at bounding box center [303, 119] width 115 height 135
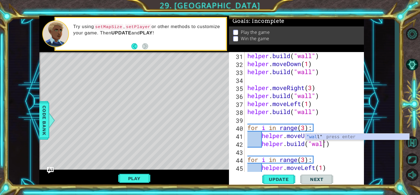
type textarea "[DOMAIN_NAME]("wall")"
click at [341, 149] on div "helper . build ( "wall" ) helper . moveDown ( 1 ) helper . build ( "wall" ) hel…" at bounding box center [303, 119] width 115 height 135
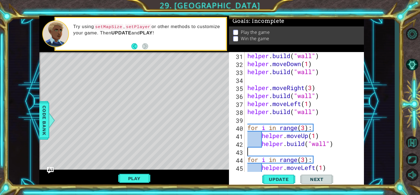
scroll to position [0, 0]
click at [278, 175] on button "Update" at bounding box center [278, 178] width 33 height 13
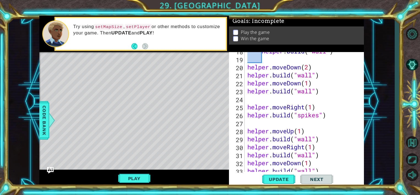
scroll to position [132, 0]
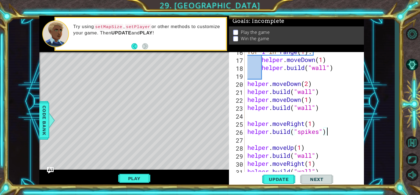
click at [329, 131] on div "for i in range ( 1 ) : helper . moveDown ( 1 ) helper . build ( "wall" ) helper…" at bounding box center [303, 115] width 115 height 135
type textarea "helper.build("spikes")"
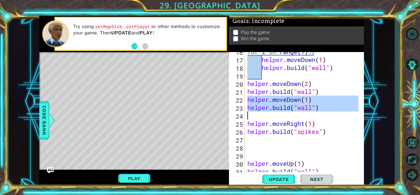
drag, startPoint x: 248, startPoint y: 99, endPoint x: 324, endPoint y: 114, distance: 77.2
click at [324, 114] on div "for i in range ( 1 ) : helper . moveDown ( 1 ) helper . build ( "wall" ) helper…" at bounding box center [303, 115] width 115 height 135
type textarea "[DOMAIN_NAME]("wall")"
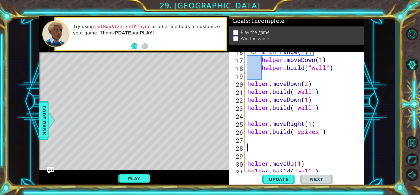
click at [278, 144] on div "for i in range ( 1 ) : helper . moveDown ( 1 ) helper . build ( "wall" ) helper…" at bounding box center [303, 115] width 115 height 135
paste textarea "[DOMAIN_NAME]("wall")"
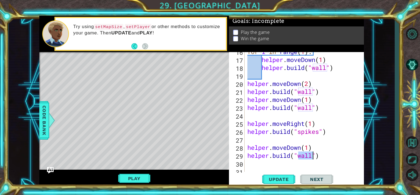
drag, startPoint x: 299, startPoint y: 153, endPoint x: 311, endPoint y: 157, distance: 12.9
click at [311, 157] on div "for i in range ( 1 ) : helper . moveDown ( 1 ) helper . build ( "wall" ) helper…" at bounding box center [303, 115] width 115 height 135
click at [289, 176] on span "Update" at bounding box center [278, 178] width 31 height 5
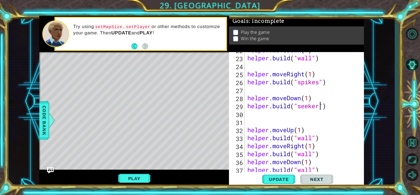
scroll to position [181, 0]
click at [300, 130] on div "helper . moveDown ( 1 ) helper . build ( "wall" ) helper . moveRight ( 1 ) help…" at bounding box center [303, 113] width 115 height 135
type textarea "helper.moveUp(2)"
click at [282, 180] on span "Update" at bounding box center [278, 178] width 31 height 5
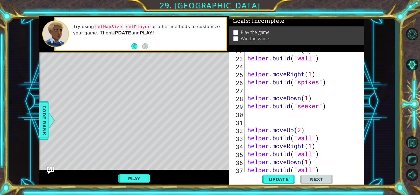
click at [51, 169] on img "Ask AI" at bounding box center [50, 169] width 7 height 7
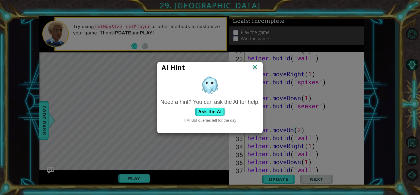
click at [255, 66] on img at bounding box center [254, 67] width 7 height 8
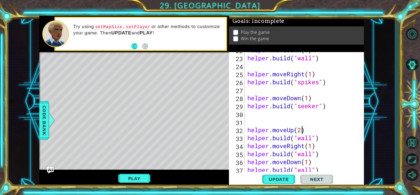
click at [130, 171] on div "Play" at bounding box center [134, 178] width 190 height 18
click at [131, 176] on button "Play" at bounding box center [134, 178] width 32 height 10
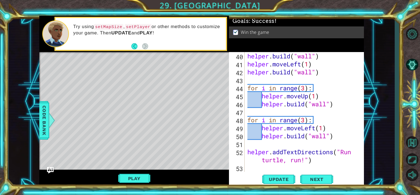
scroll to position [319, 0]
click at [406, 137] on button "Back to Map" at bounding box center [412, 142] width 16 height 16
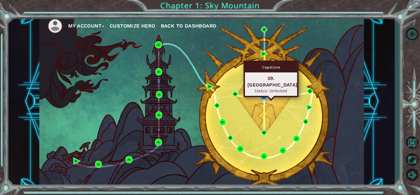
click at [264, 95] on img at bounding box center [263, 96] width 7 height 7
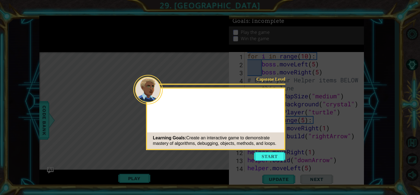
click at [264, 158] on button "Start" at bounding box center [269, 156] width 31 height 9
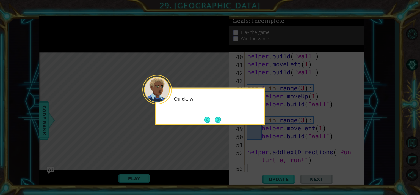
scroll to position [319, 0]
click at [221, 120] on button "Next" at bounding box center [218, 119] width 6 height 6
click at [219, 118] on button "Next" at bounding box center [218, 119] width 6 height 6
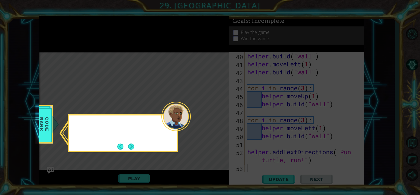
click at [219, 118] on icon at bounding box center [210, 97] width 420 height 195
click at [134, 144] on button "Next" at bounding box center [131, 146] width 6 height 6
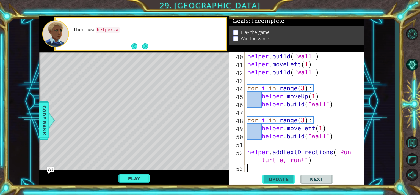
click at [278, 178] on span "Update" at bounding box center [278, 178] width 31 height 5
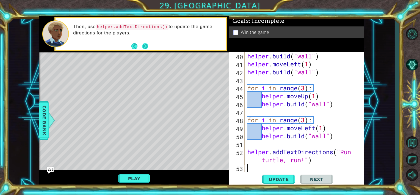
click at [148, 47] on button "Next" at bounding box center [145, 46] width 6 height 6
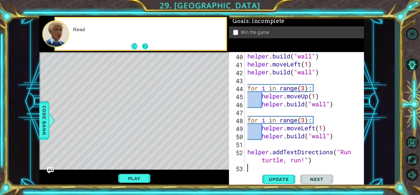
click at [148, 46] on button "Next" at bounding box center [145, 46] width 6 height 6
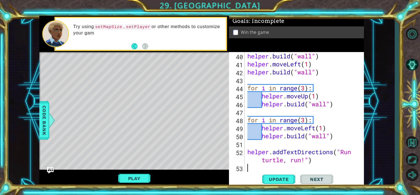
click at [150, 46] on div "Try using setMapSize , setPlayer or other methods to customize your gam" at bounding box center [147, 34] width 157 height 26
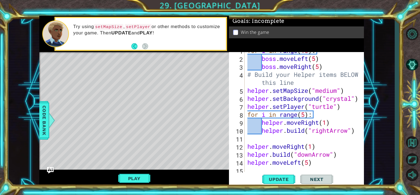
scroll to position [0, 0]
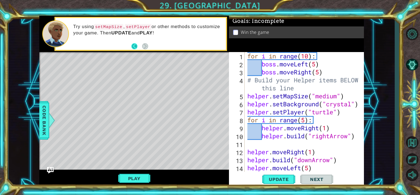
click at [136, 43] on button "Back" at bounding box center [136, 46] width 11 height 6
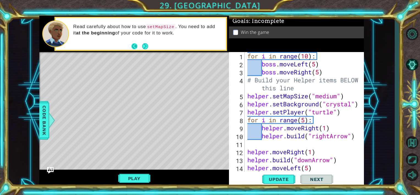
click at [136, 43] on button "Back" at bounding box center [136, 46] width 11 height 6
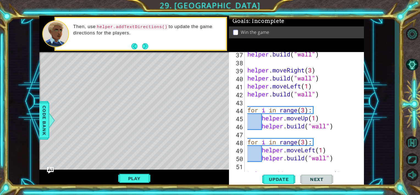
scroll to position [319, 0]
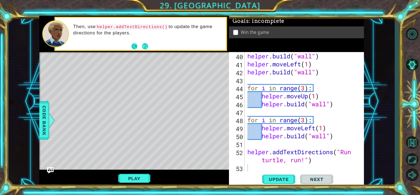
click at [134, 48] on button "Back" at bounding box center [136, 46] width 11 height 6
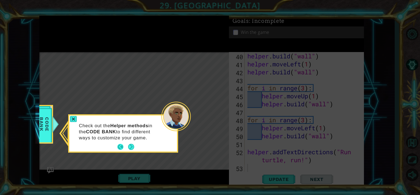
click at [120, 144] on button "Back" at bounding box center [122, 147] width 11 height 6
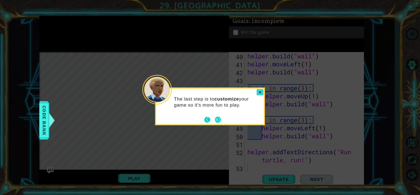
click at [209, 117] on button "Back" at bounding box center [209, 119] width 11 height 6
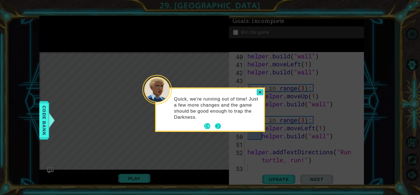
click at [218, 125] on button "Next" at bounding box center [218, 126] width 6 height 6
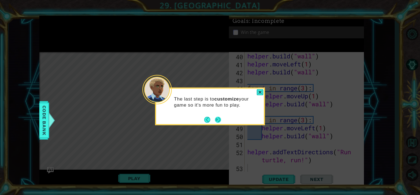
click at [217, 120] on button "Next" at bounding box center [218, 119] width 6 height 6
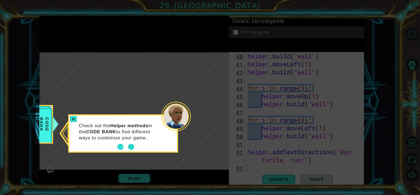
click at [134, 144] on button "Next" at bounding box center [131, 147] width 6 height 6
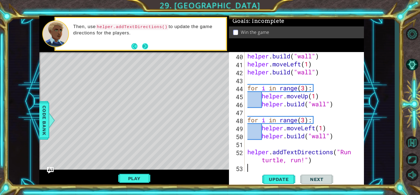
click at [144, 46] on button "Next" at bounding box center [145, 46] width 6 height 6
click at [171, 178] on div "Play" at bounding box center [134, 178] width 190 height 18
click at [273, 178] on span "Update" at bounding box center [278, 178] width 31 height 5
click at [142, 177] on button "Play" at bounding box center [134, 178] width 32 height 10
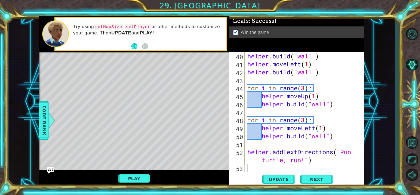
click at [237, 30] on img at bounding box center [235, 31] width 5 height 4
click at [313, 178] on span "Next" at bounding box center [317, 178] width 24 height 5
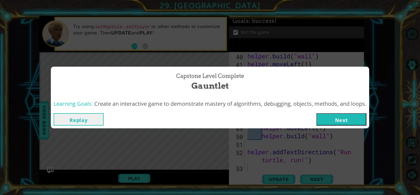
click at [95, 118] on button "Replay" at bounding box center [79, 119] width 50 height 12
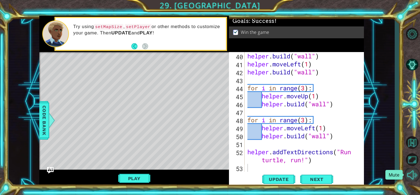
click at [408, 171] on button "Mute" at bounding box center [412, 174] width 16 height 13
click at [325, 178] on span "Next" at bounding box center [317, 178] width 24 height 5
